Goal: Task Accomplishment & Management: Use online tool/utility

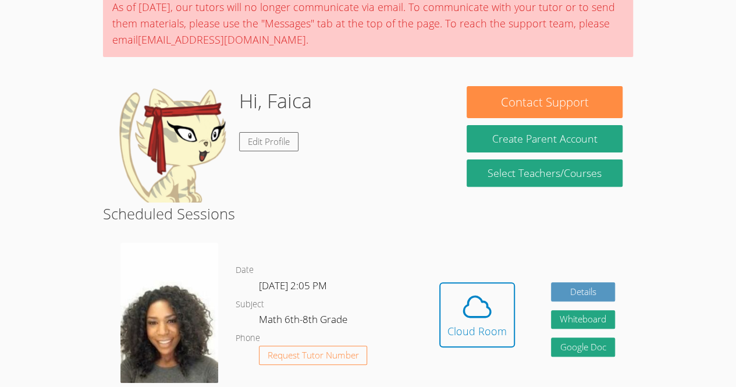
scroll to position [88, 0]
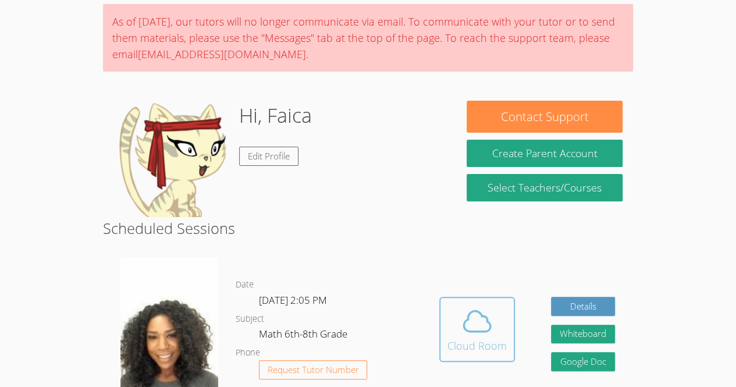
click at [488, 329] on icon at bounding box center [476, 321] width 27 height 20
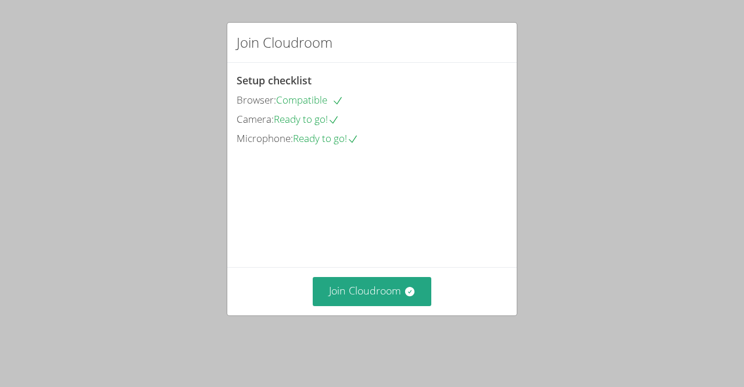
click at [411, 289] on div "Join Cloudroom" at bounding box center [372, 291] width 290 height 48
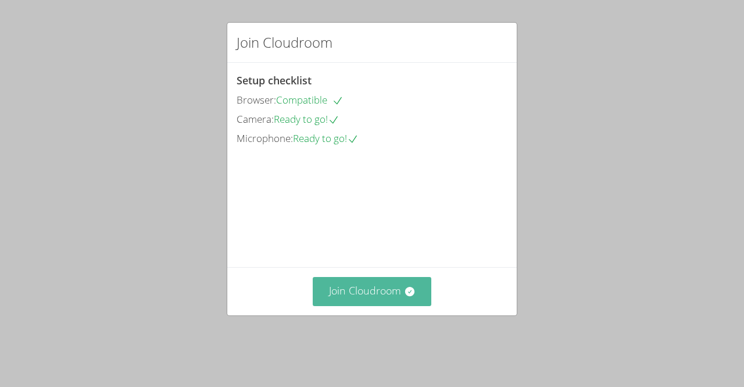
click at [410, 297] on icon at bounding box center [410, 292] width 12 height 12
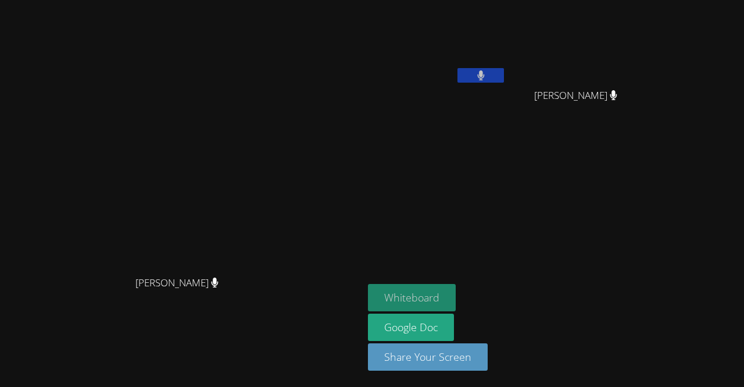
click at [422, 301] on button "Whiteboard" at bounding box center [412, 297] width 88 height 27
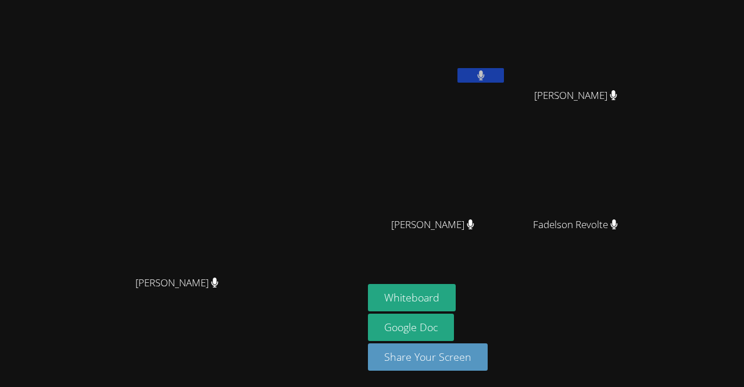
click at [504, 78] on button at bounding box center [481, 75] width 47 height 15
click at [475, 76] on icon at bounding box center [481, 75] width 12 height 10
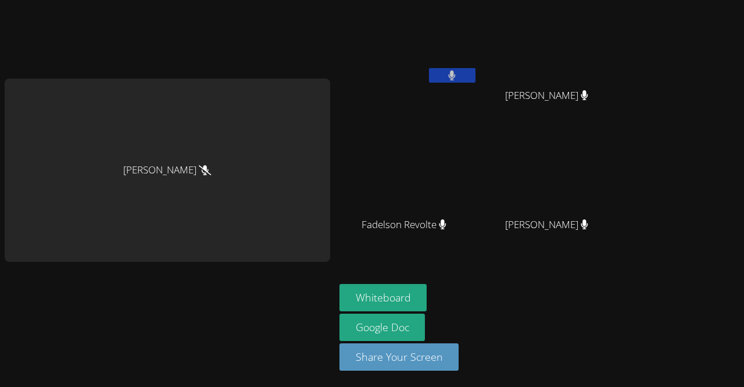
click at [542, 182] on video at bounding box center [552, 173] width 138 height 78
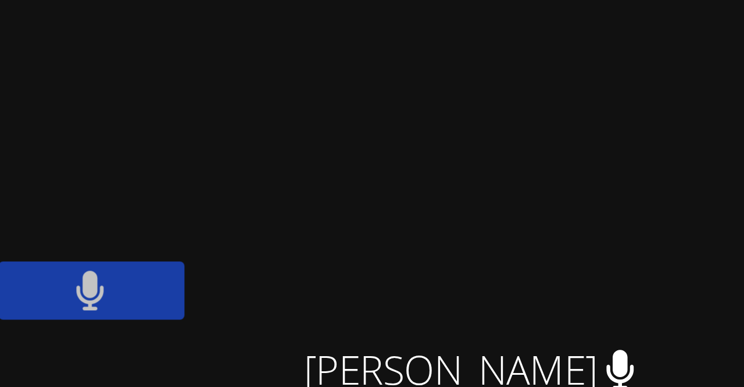
click at [580, 68] on video at bounding box center [552, 44] width 138 height 78
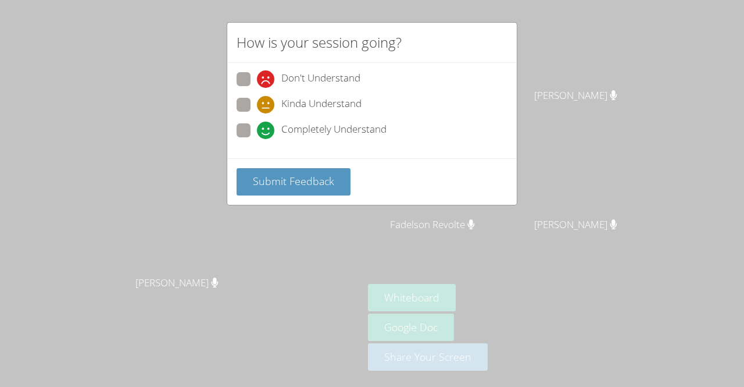
click at [257, 139] on span at bounding box center [257, 139] width 0 height 0
click at [257, 131] on input "Completely Understand" at bounding box center [262, 128] width 10 height 10
radio input "true"
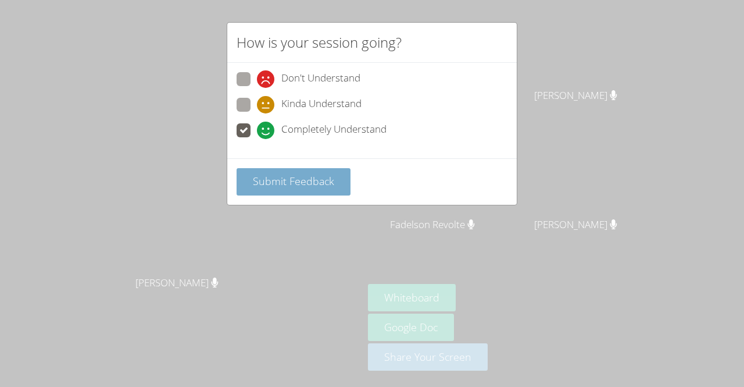
click at [255, 182] on span "Submit Feedback" at bounding box center [293, 181] width 81 height 14
